Goal: Information Seeking & Learning: Understand process/instructions

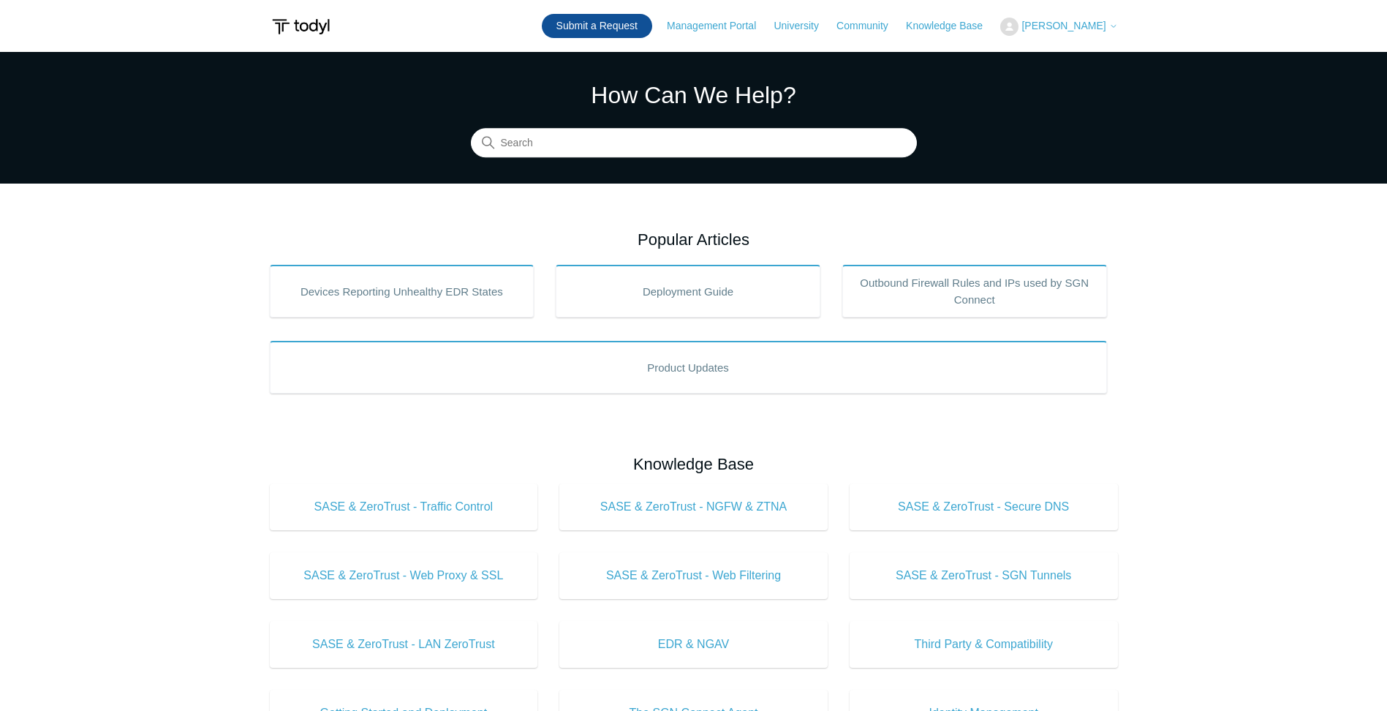
click at [651, 31] on link "Submit a Request" at bounding box center [597, 26] width 110 height 24
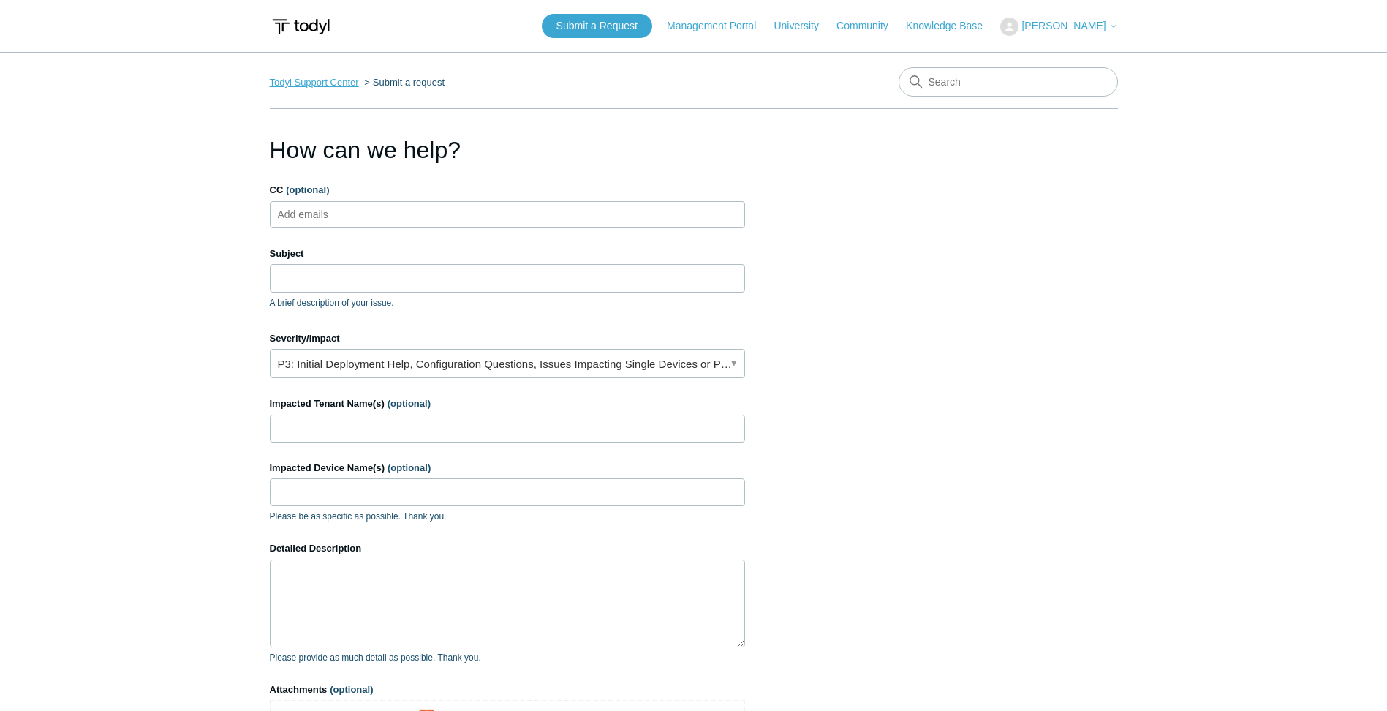
click at [298, 80] on link "Todyl Support Center" at bounding box center [314, 82] width 89 height 11
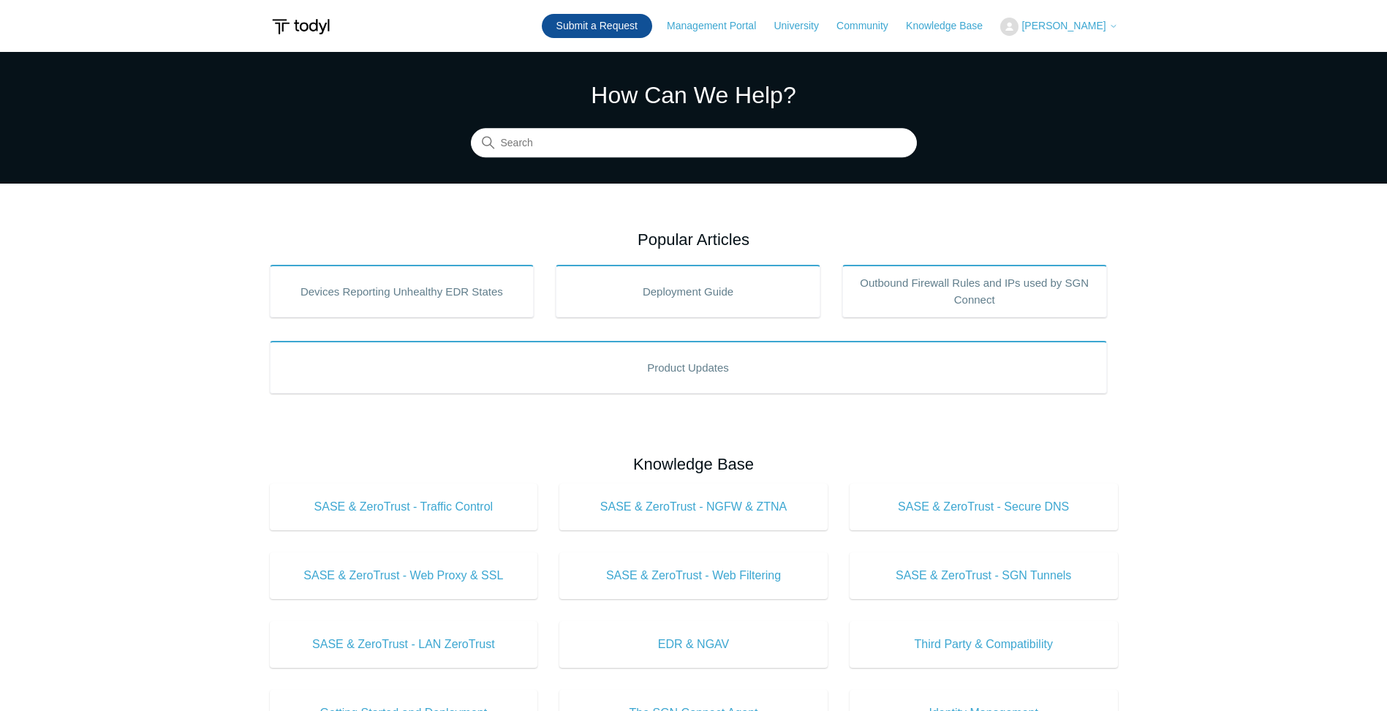
click at [592, 27] on link "Submit a Request" at bounding box center [597, 26] width 110 height 24
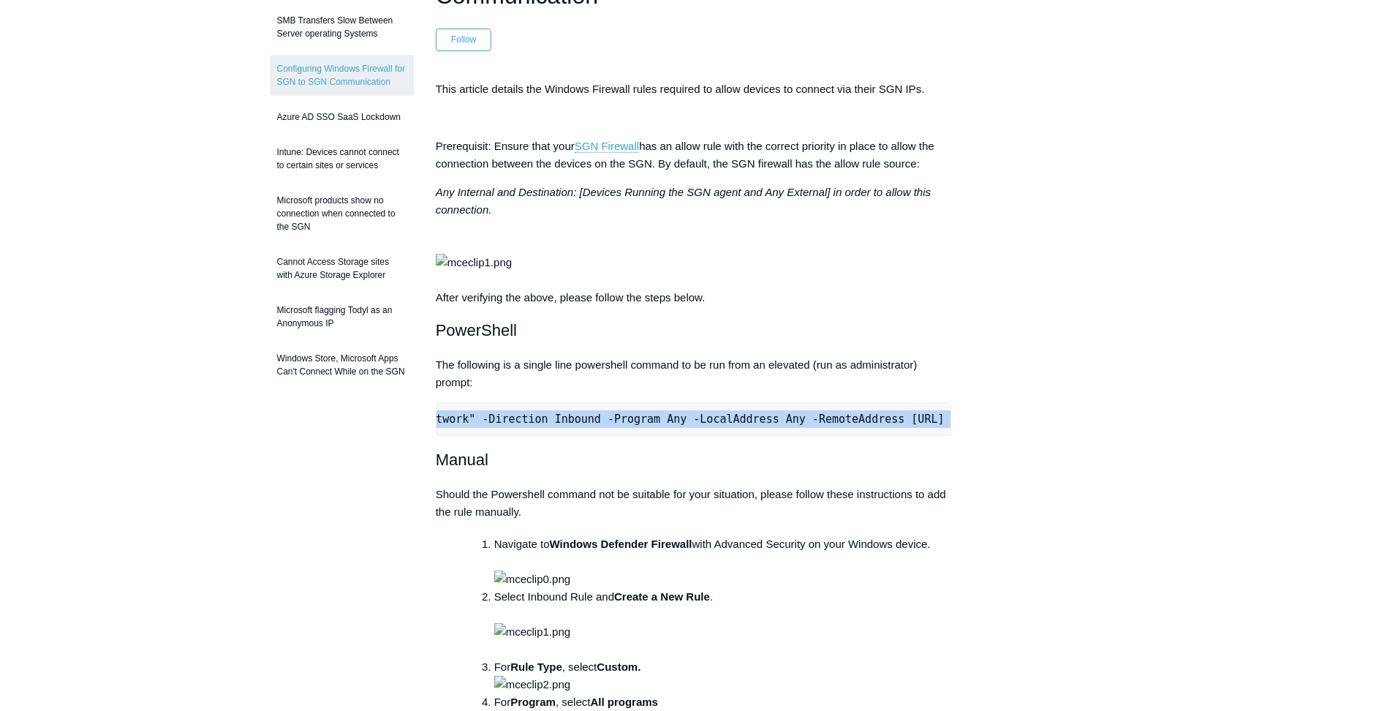
scroll to position [0, 460]
drag, startPoint x: 447, startPoint y: 473, endPoint x: 960, endPoint y: 462, distance: 513.5
drag, startPoint x: 960, startPoint y: 462, endPoint x: 894, endPoint y: 471, distance: 66.4
copy pre "New-NetFirewallRule -DisplayName "Todyl SGN Network" -Direction Inbound -Progra…"
